Goal: Task Accomplishment & Management: Use online tool/utility

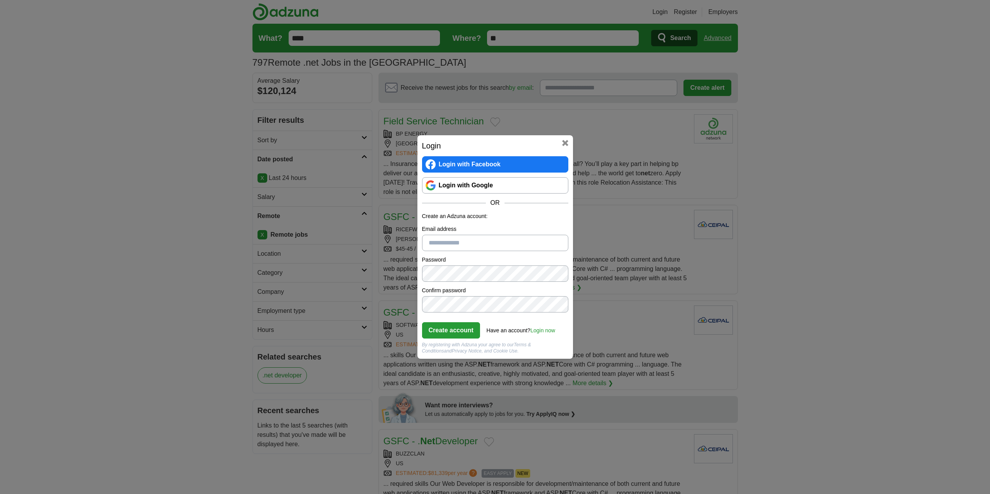
click at [456, 183] on link "Login with Google" at bounding box center [495, 185] width 146 height 16
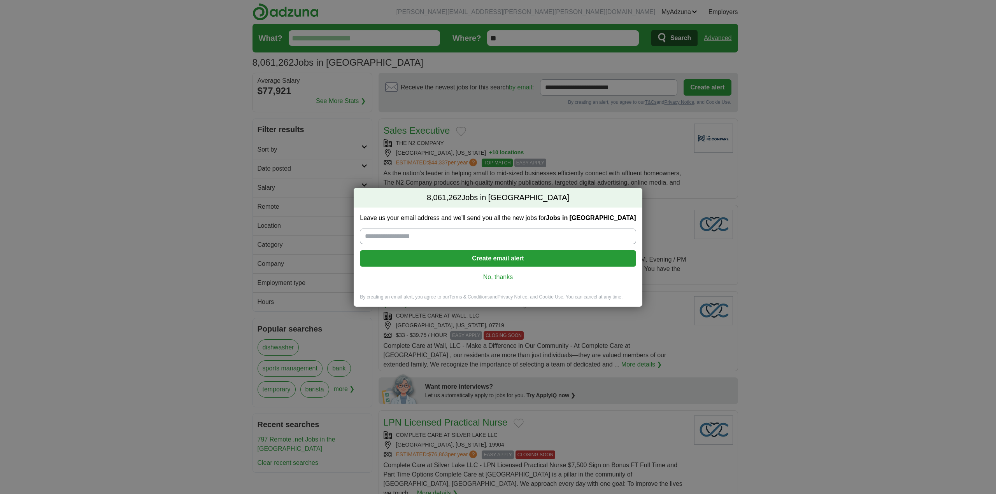
click at [499, 276] on link "No, thanks" at bounding box center [497, 277] width 263 height 9
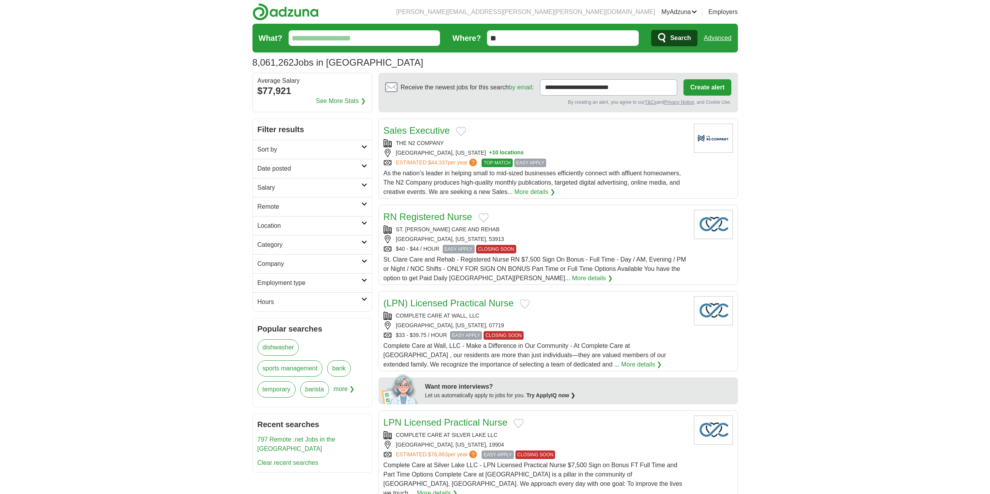
click at [0, 0] on link "Resumes" at bounding box center [0, 0] width 0 height 0
